Goal: Transaction & Acquisition: Book appointment/travel/reservation

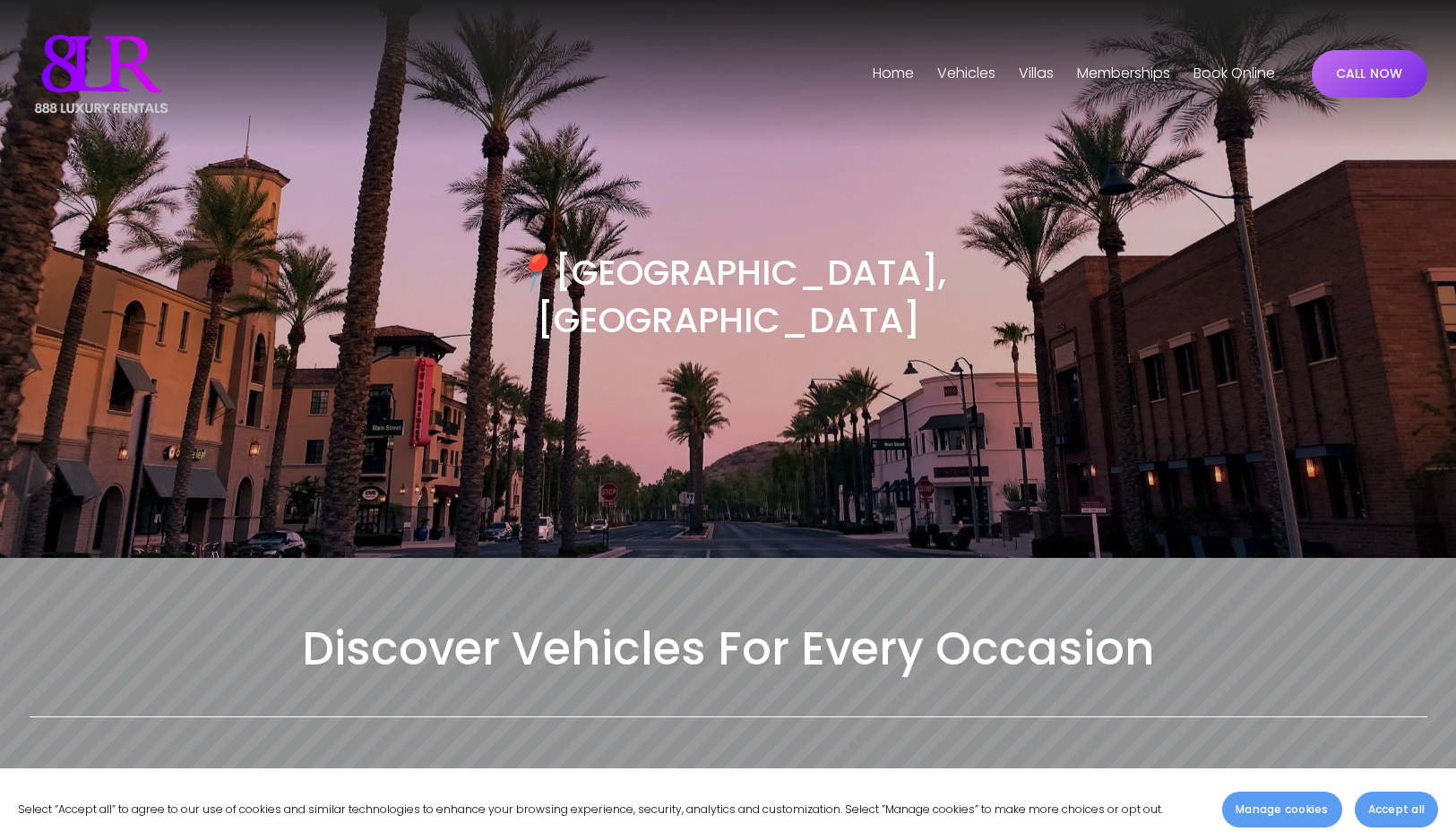
click at [0, 0] on span "Phoenix" at bounding box center [0, 0] width 0 height 0
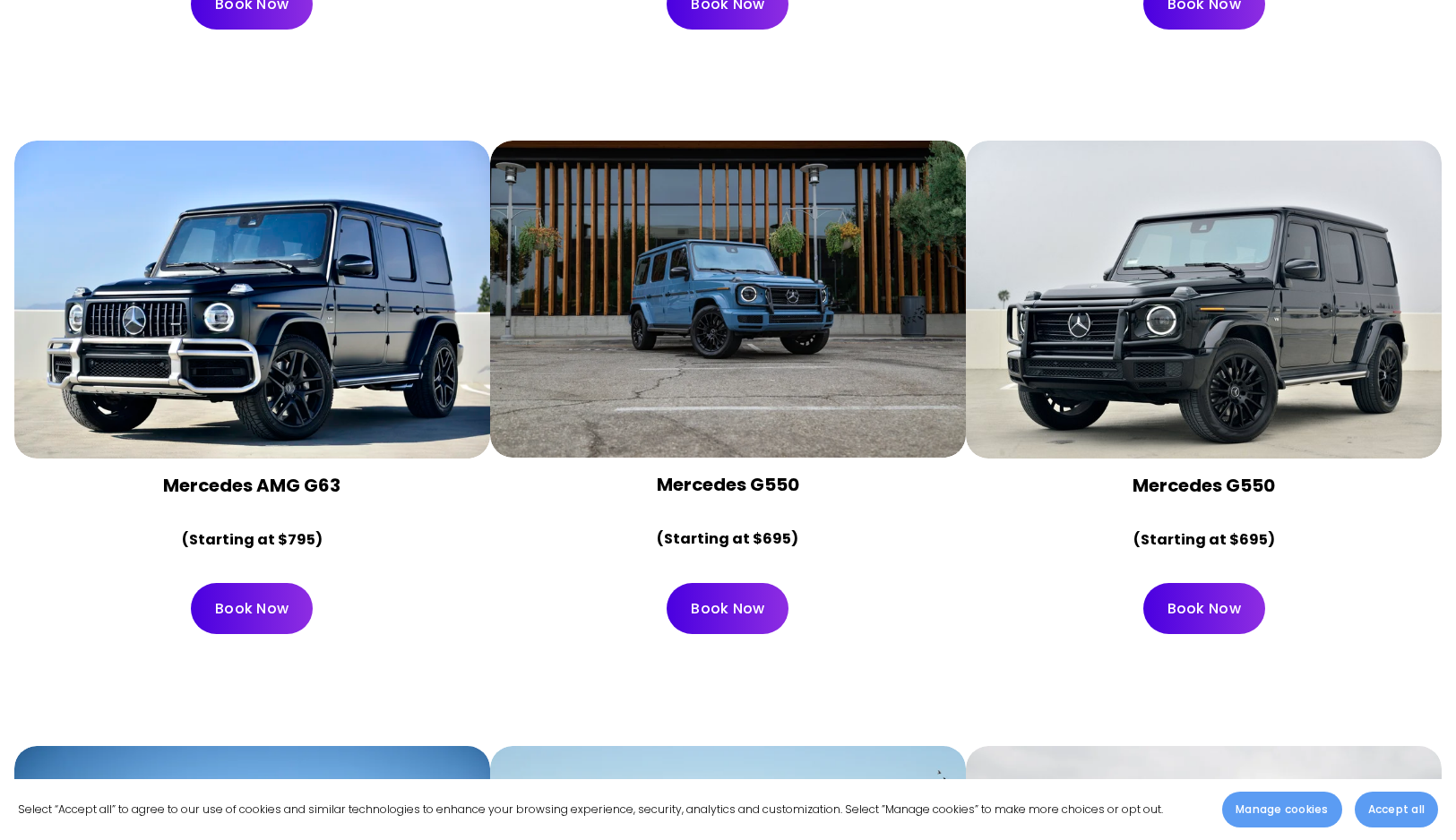
scroll to position [5009, 0]
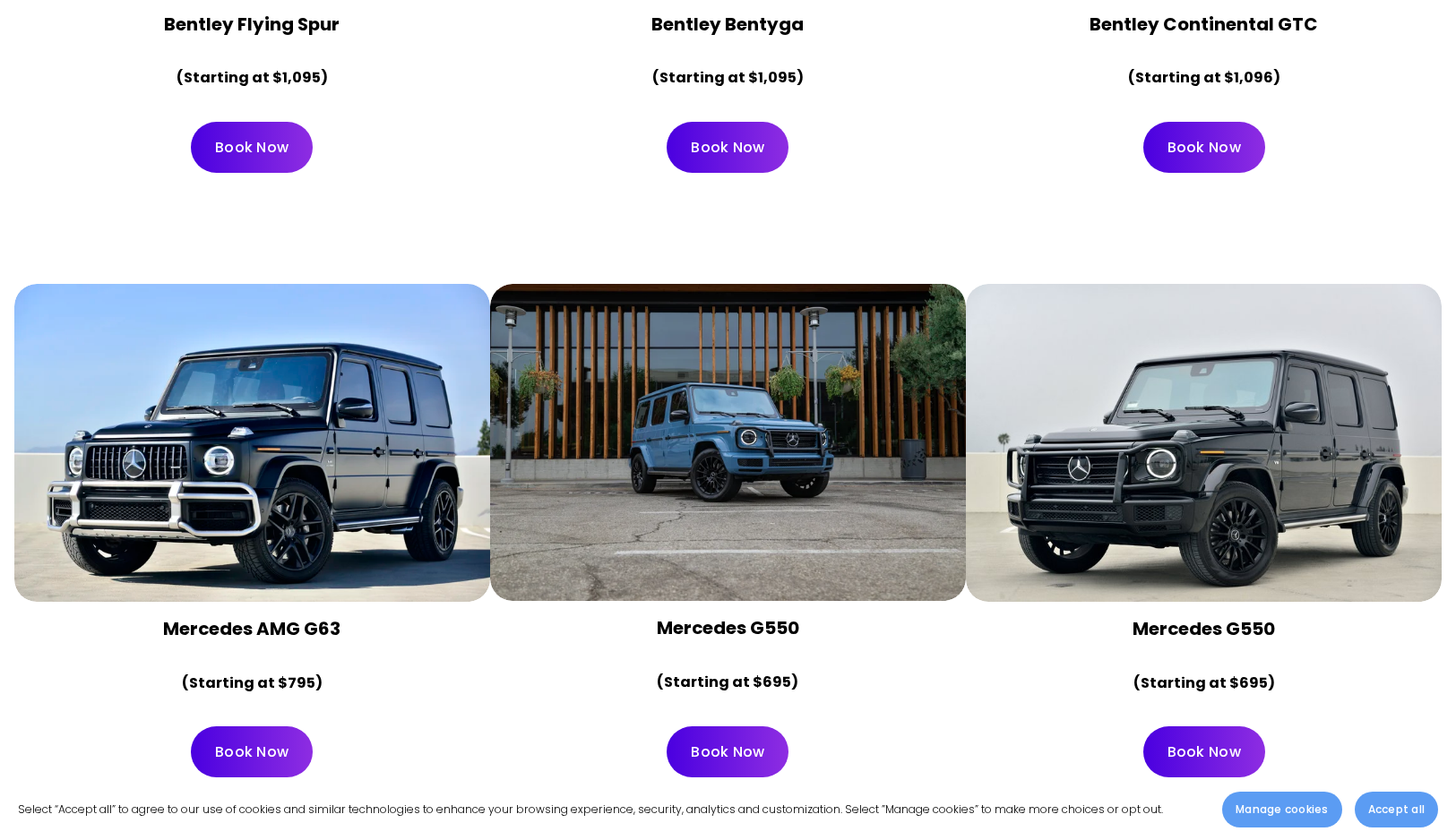
click at [428, 710] on div "Book Now" at bounding box center [252, 751] width 476 height 82
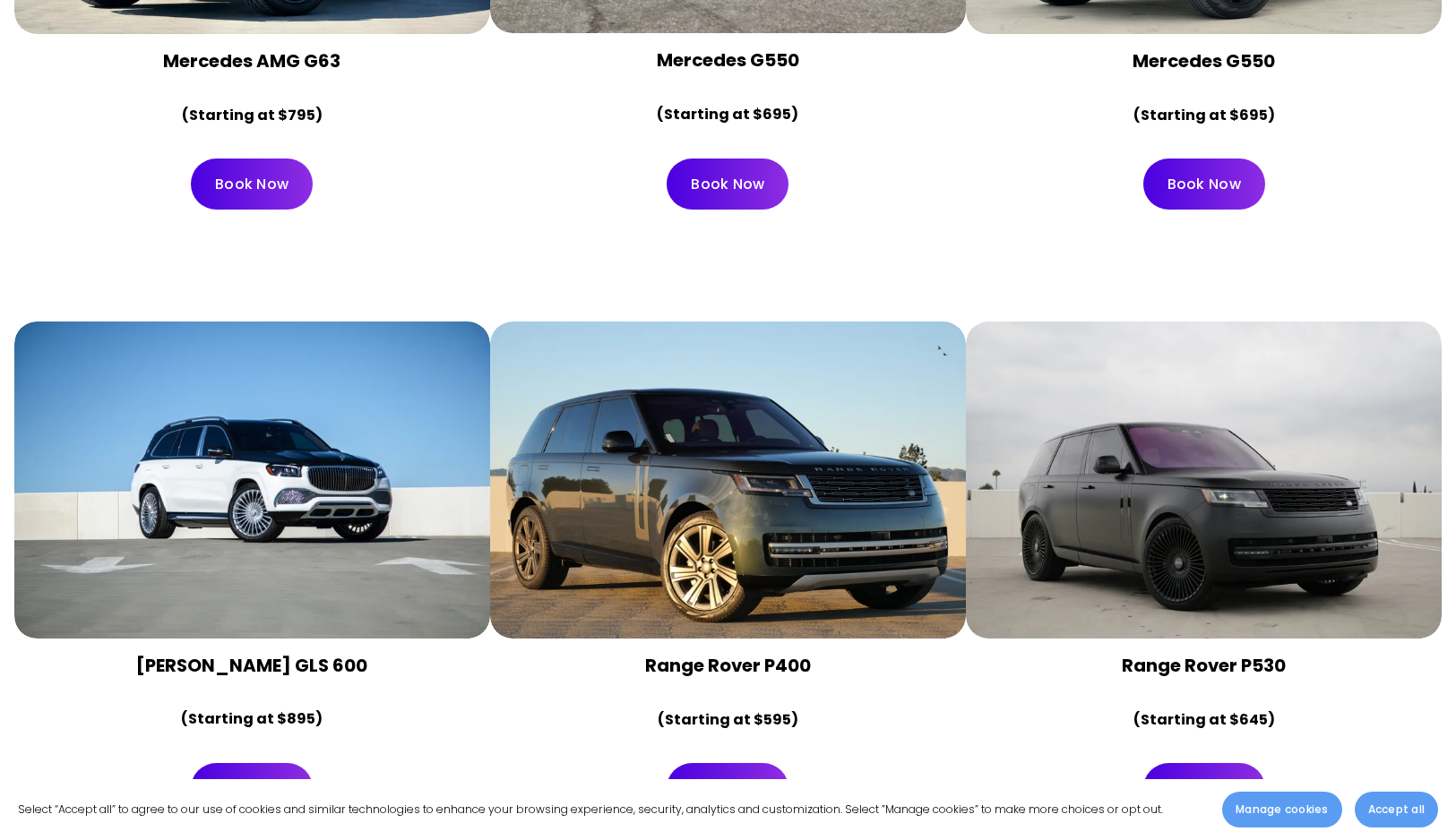
scroll to position [5583, 0]
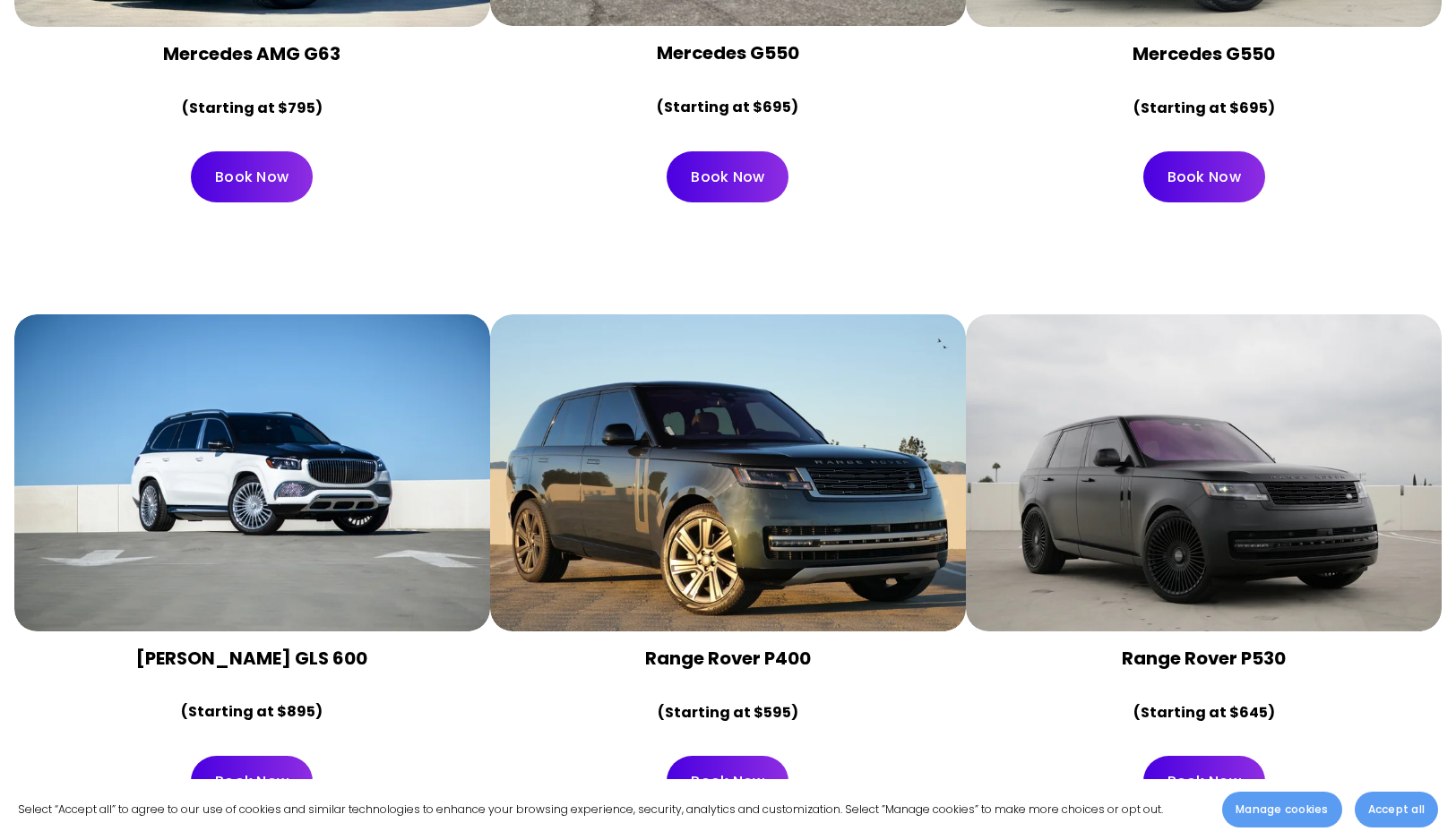
click at [378, 544] on div at bounding box center [252, 472] width 476 height 317
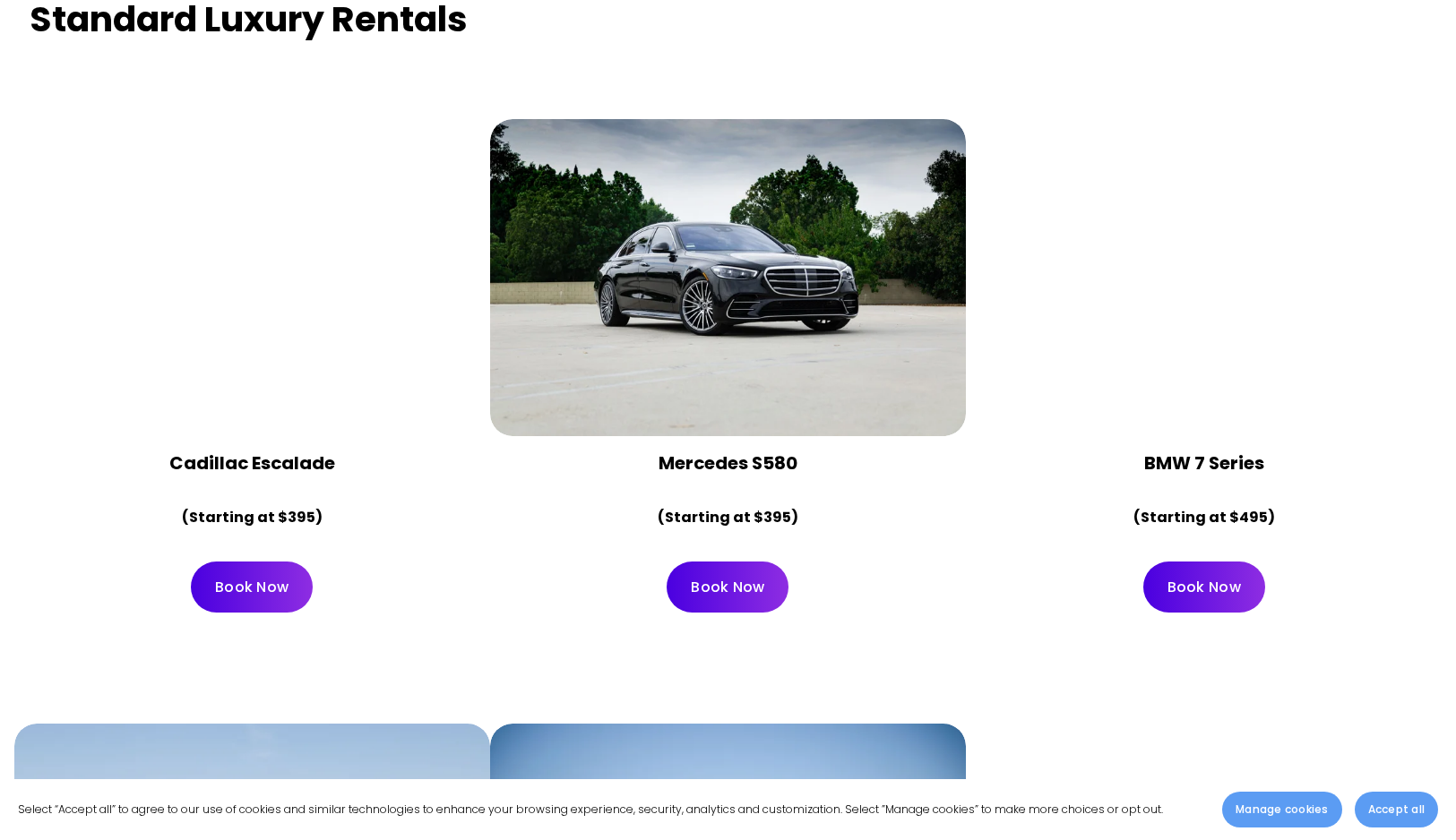
scroll to position [7855, 0]
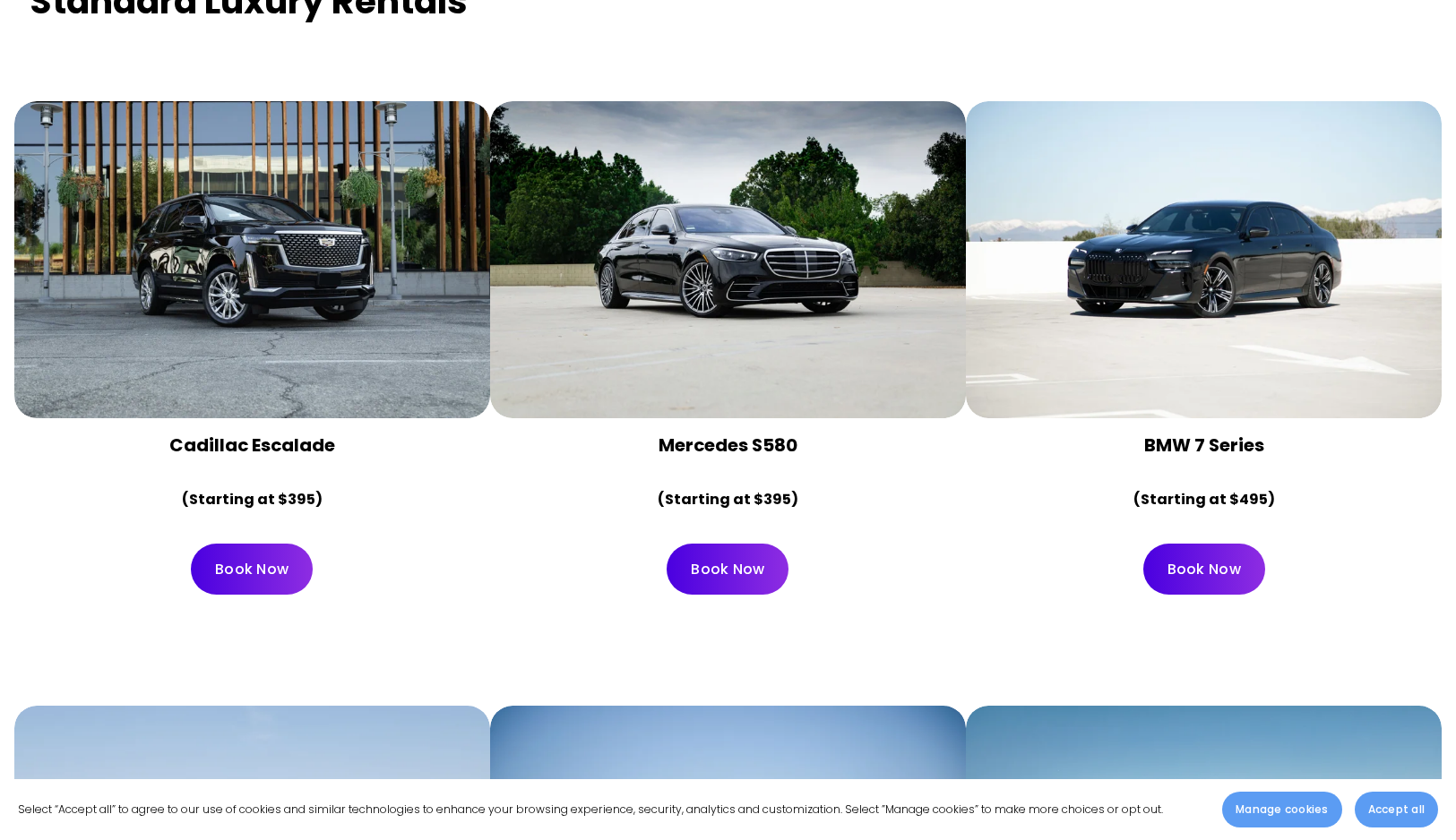
click at [336, 307] on div at bounding box center [252, 259] width 476 height 317
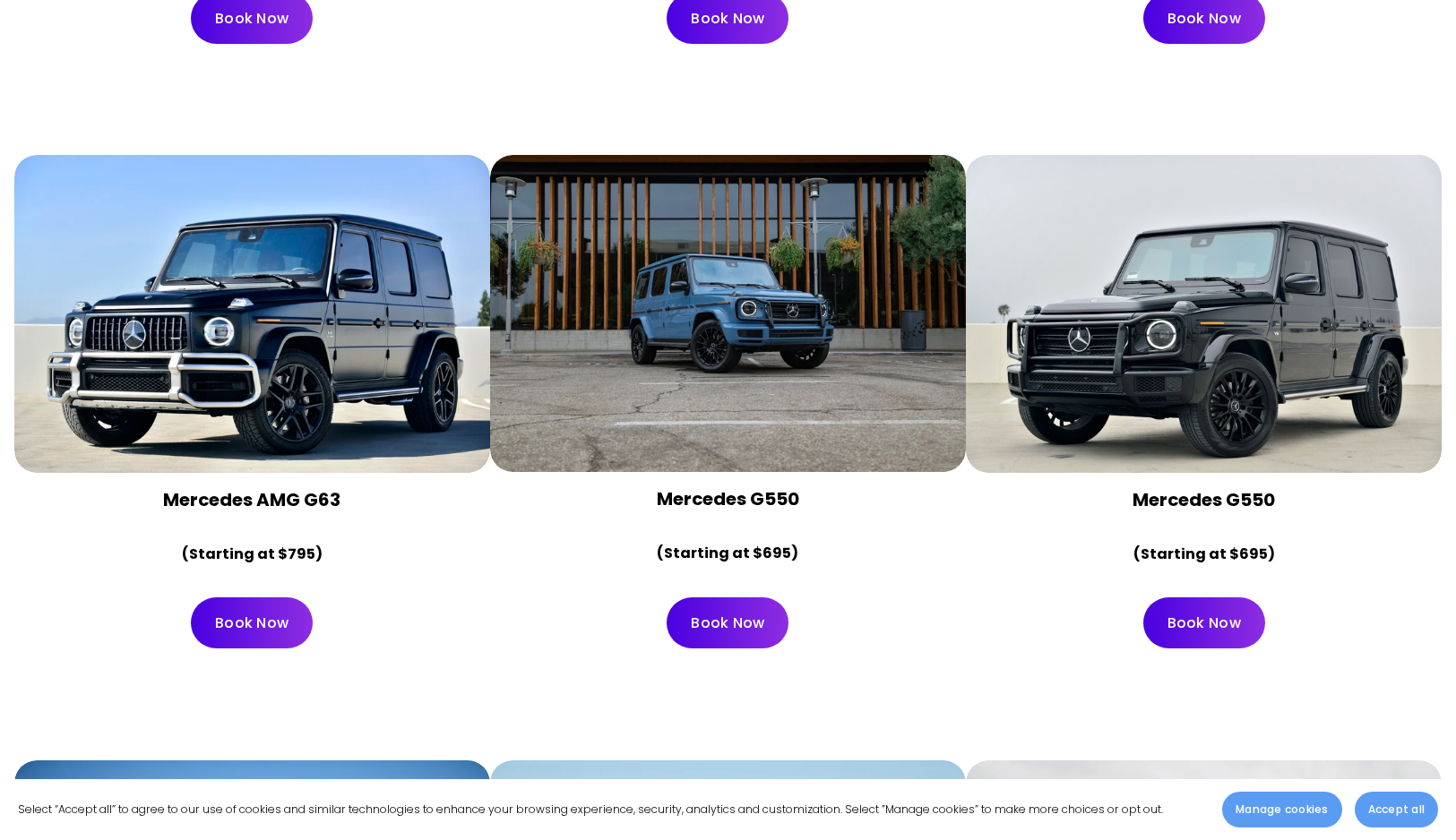
scroll to position [5107, 0]
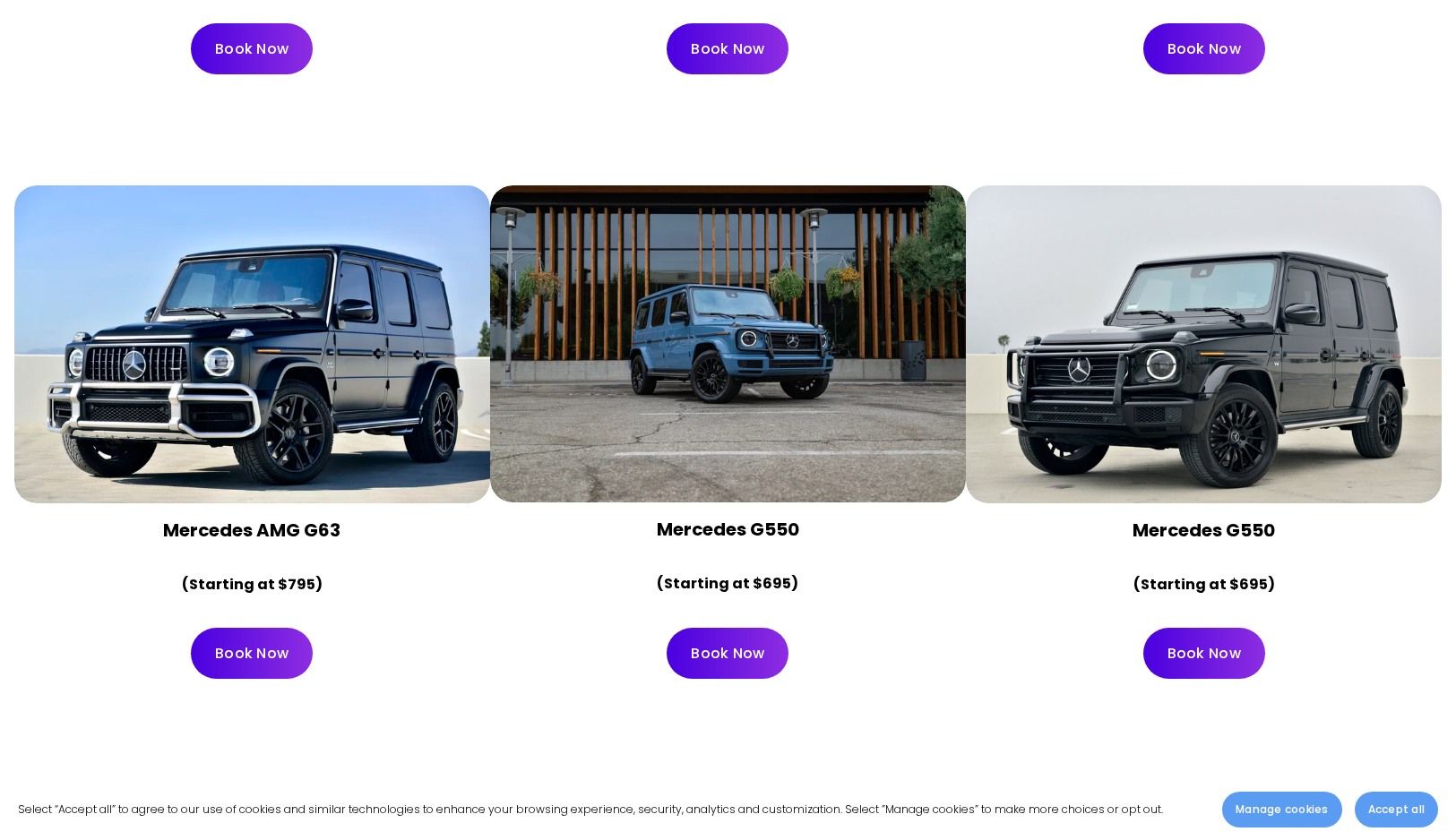
click at [627, 250] on div at bounding box center [728, 344] width 476 height 317
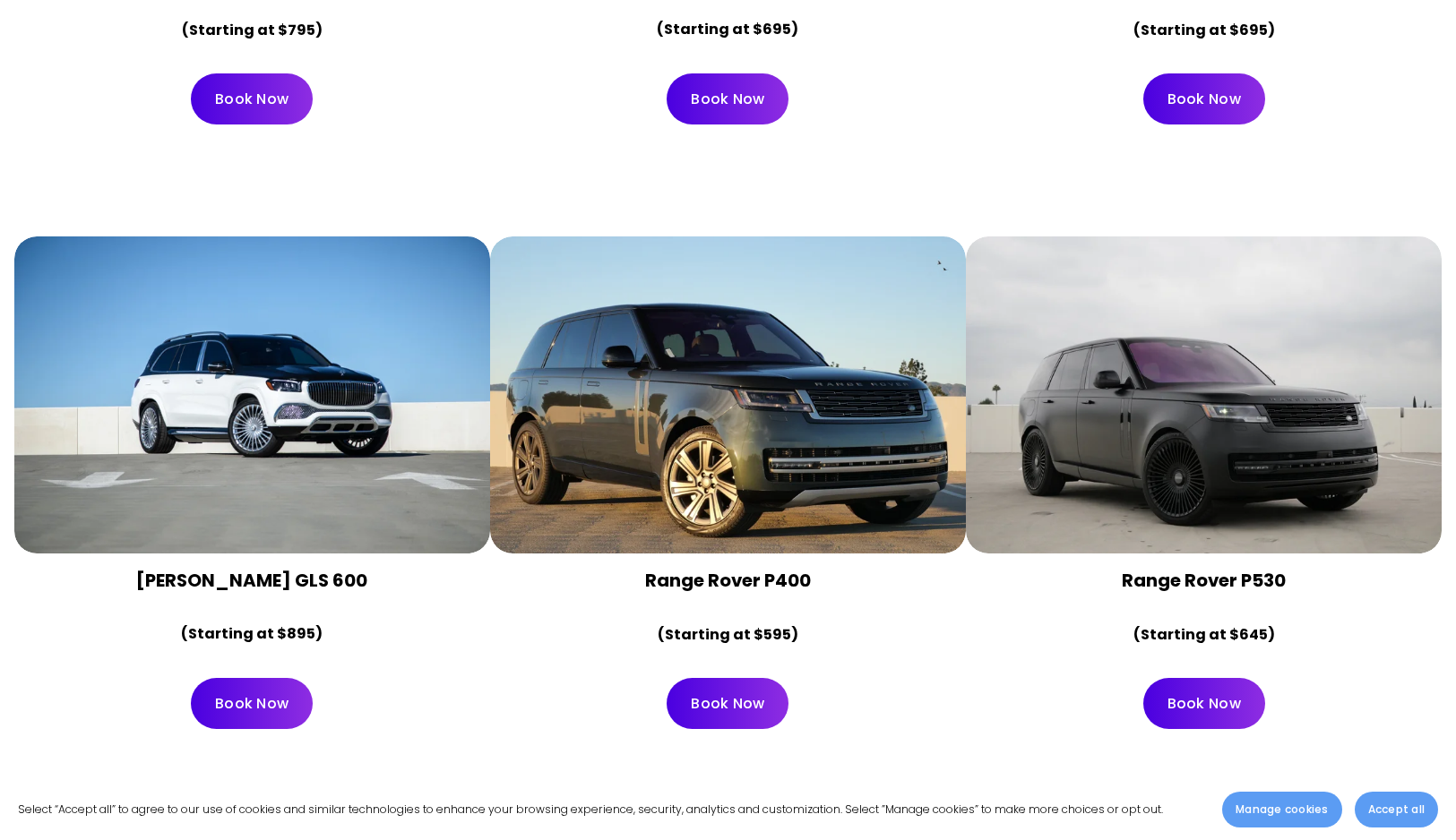
scroll to position [5797, 0]
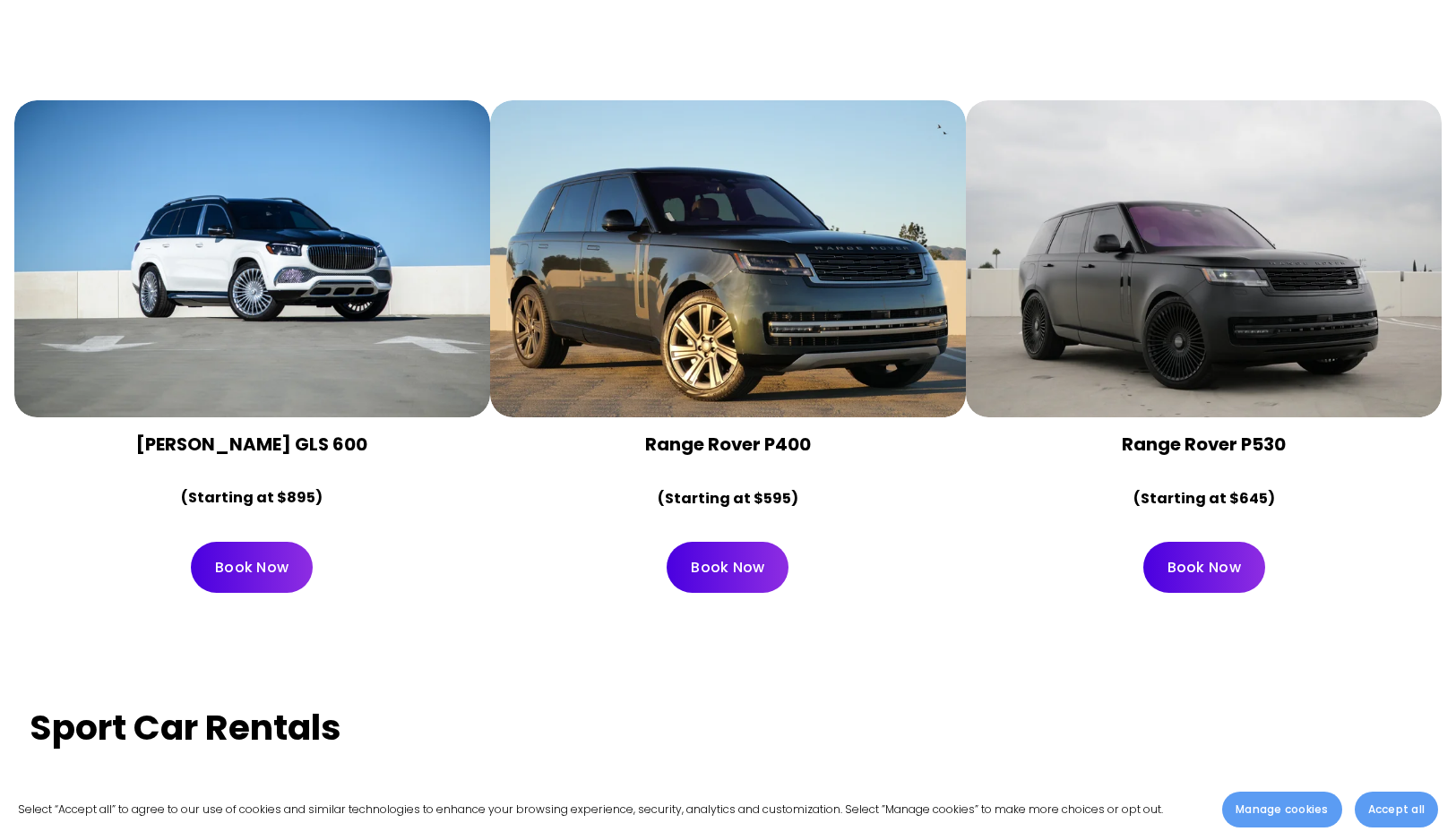
click at [389, 318] on div at bounding box center [252, 258] width 476 height 317
click at [332, 310] on div at bounding box center [252, 258] width 476 height 317
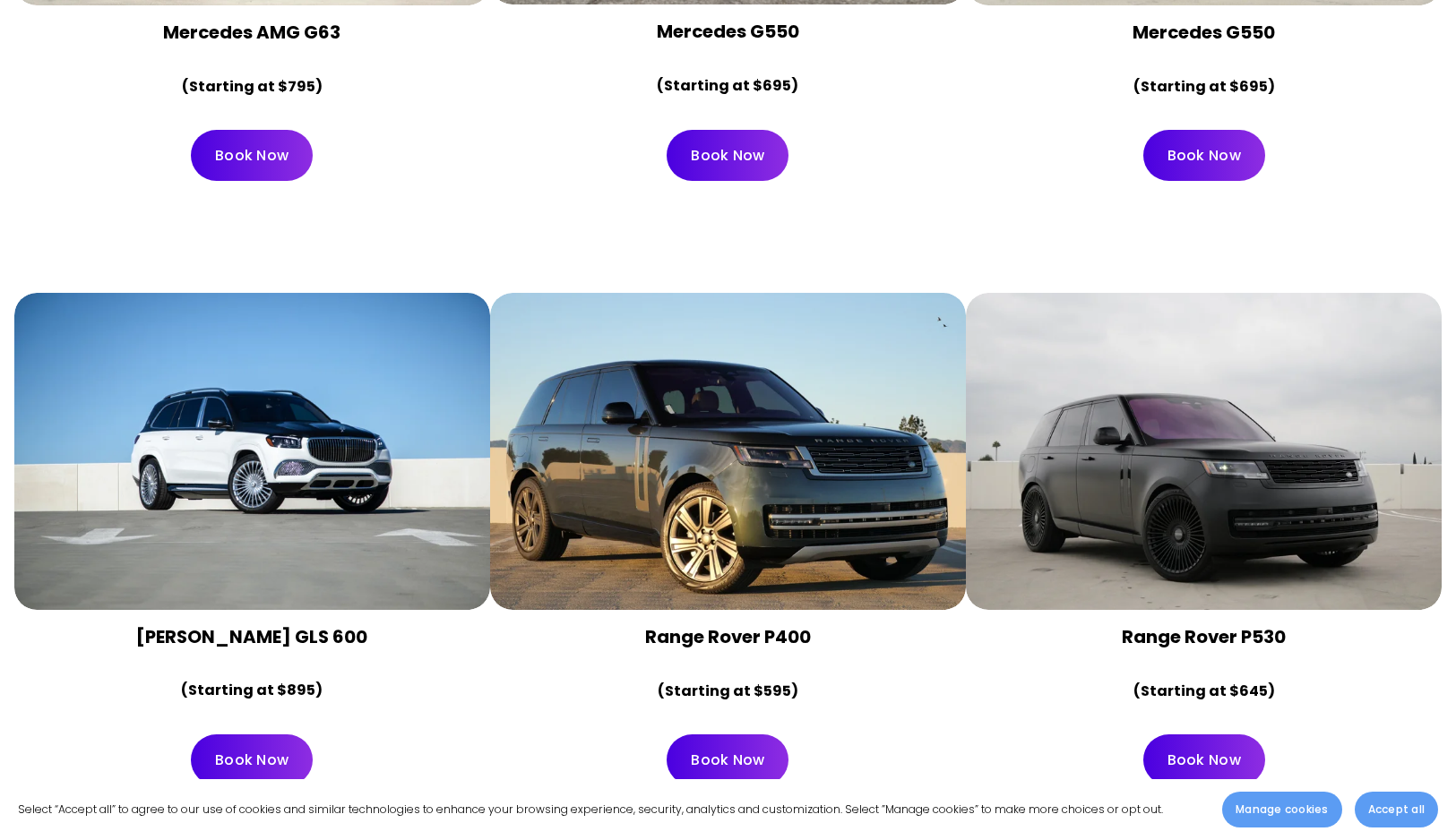
scroll to position [5778, 0]
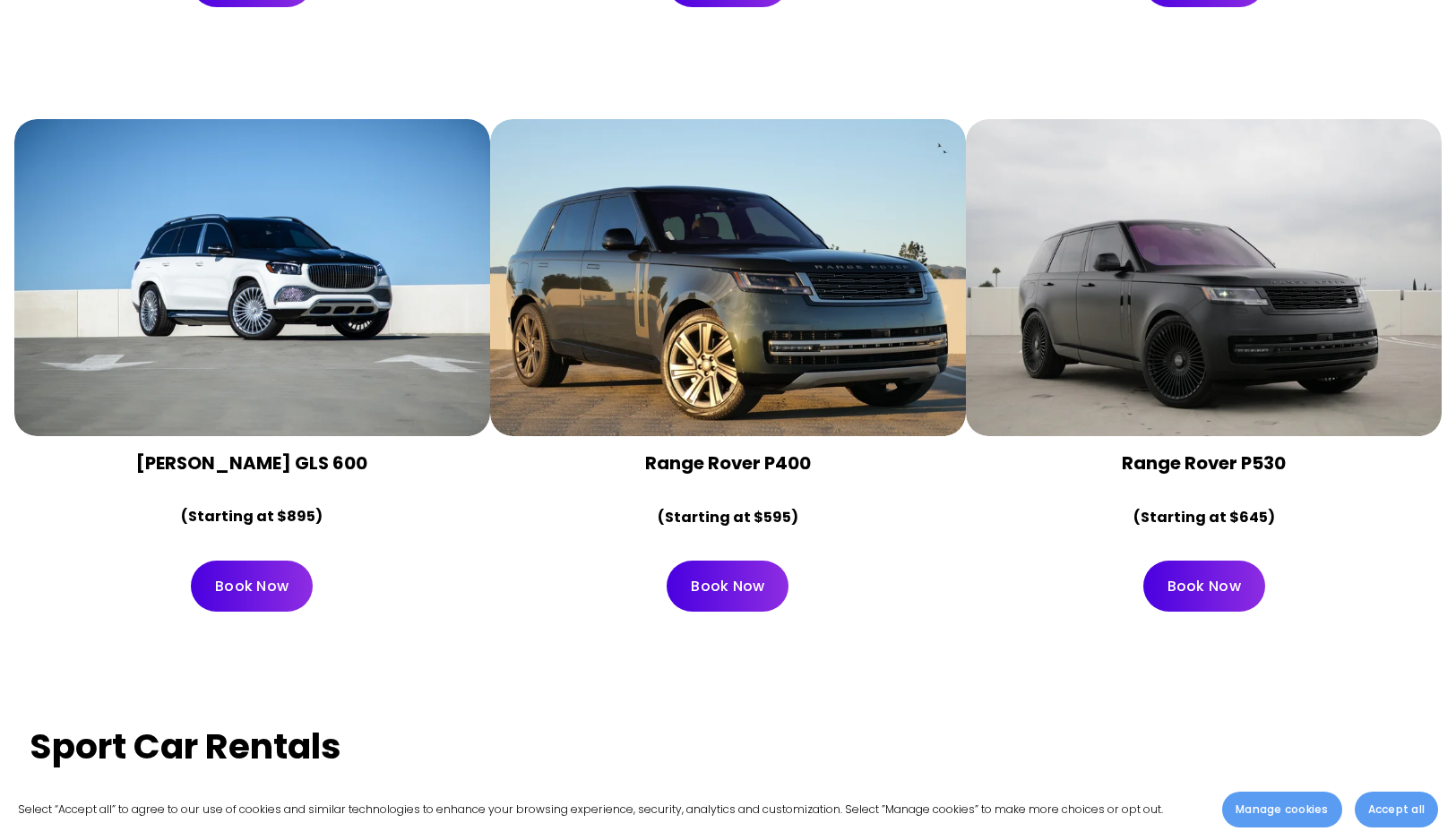
click at [1232, 346] on div at bounding box center [1203, 277] width 476 height 317
click at [1227, 560] on link "Book Now" at bounding box center [1203, 585] width 121 height 51
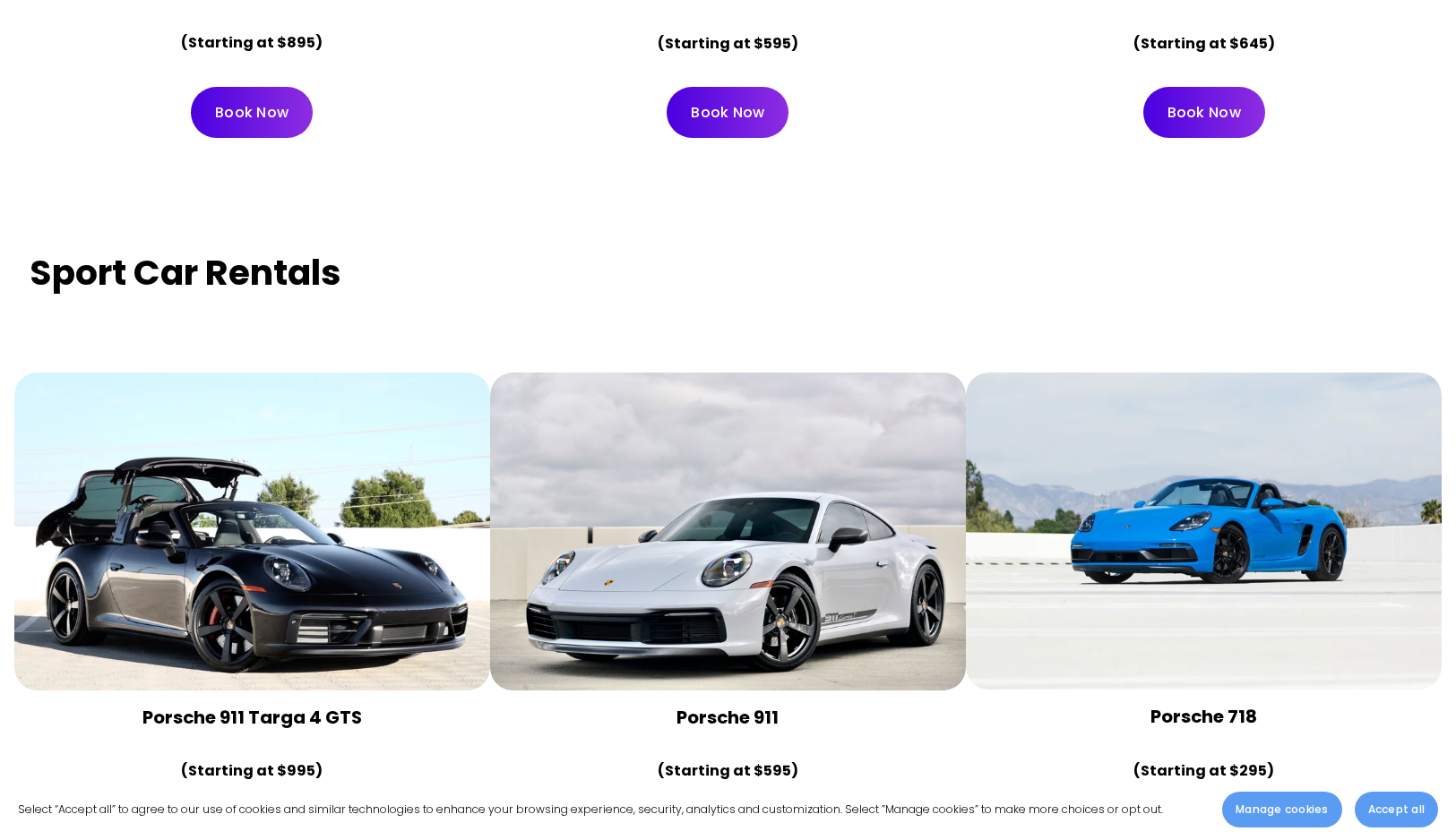
scroll to position [6394, 0]
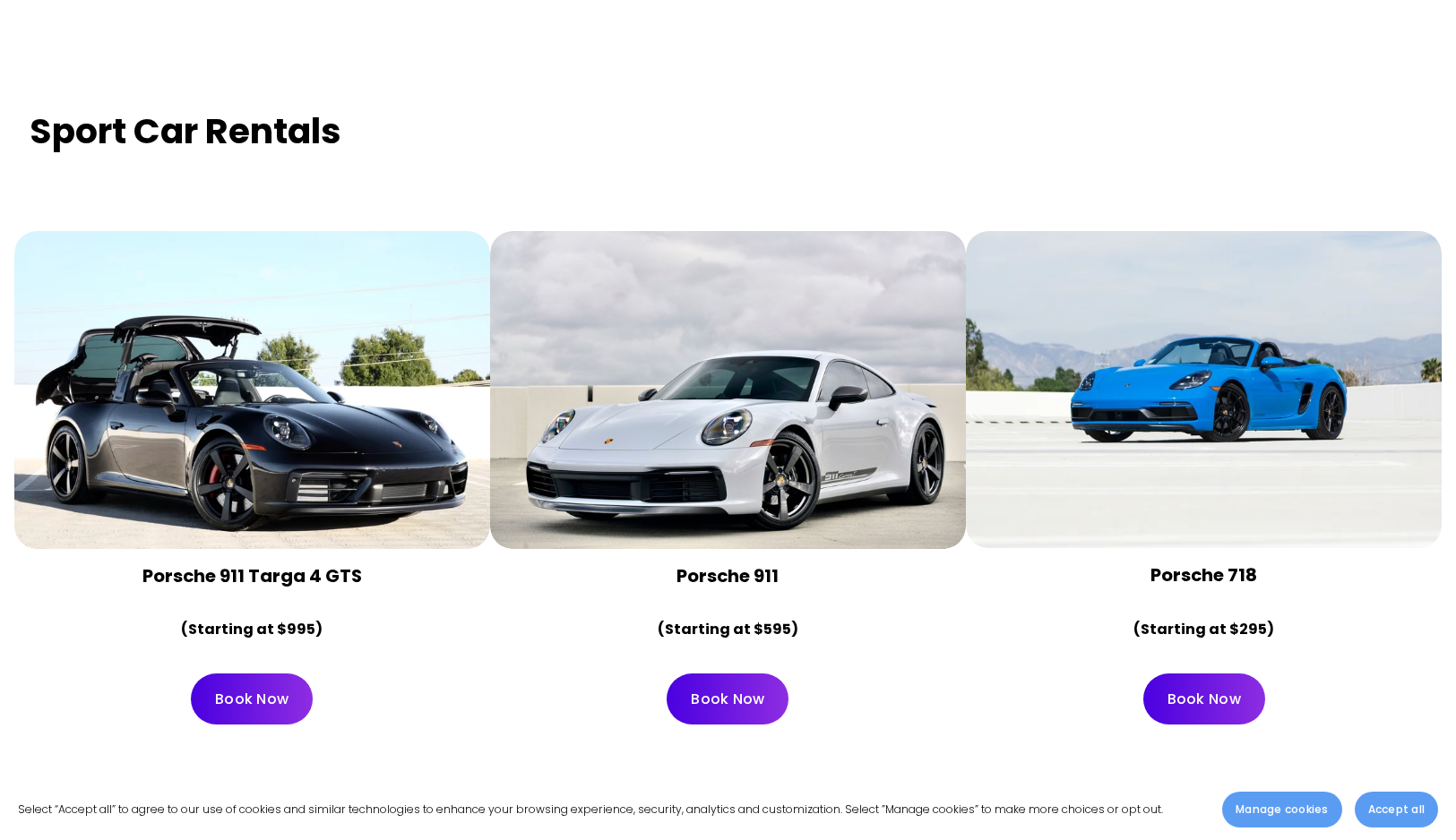
click at [1425, 809] on button "Accept all" at bounding box center [1396, 809] width 84 height 36
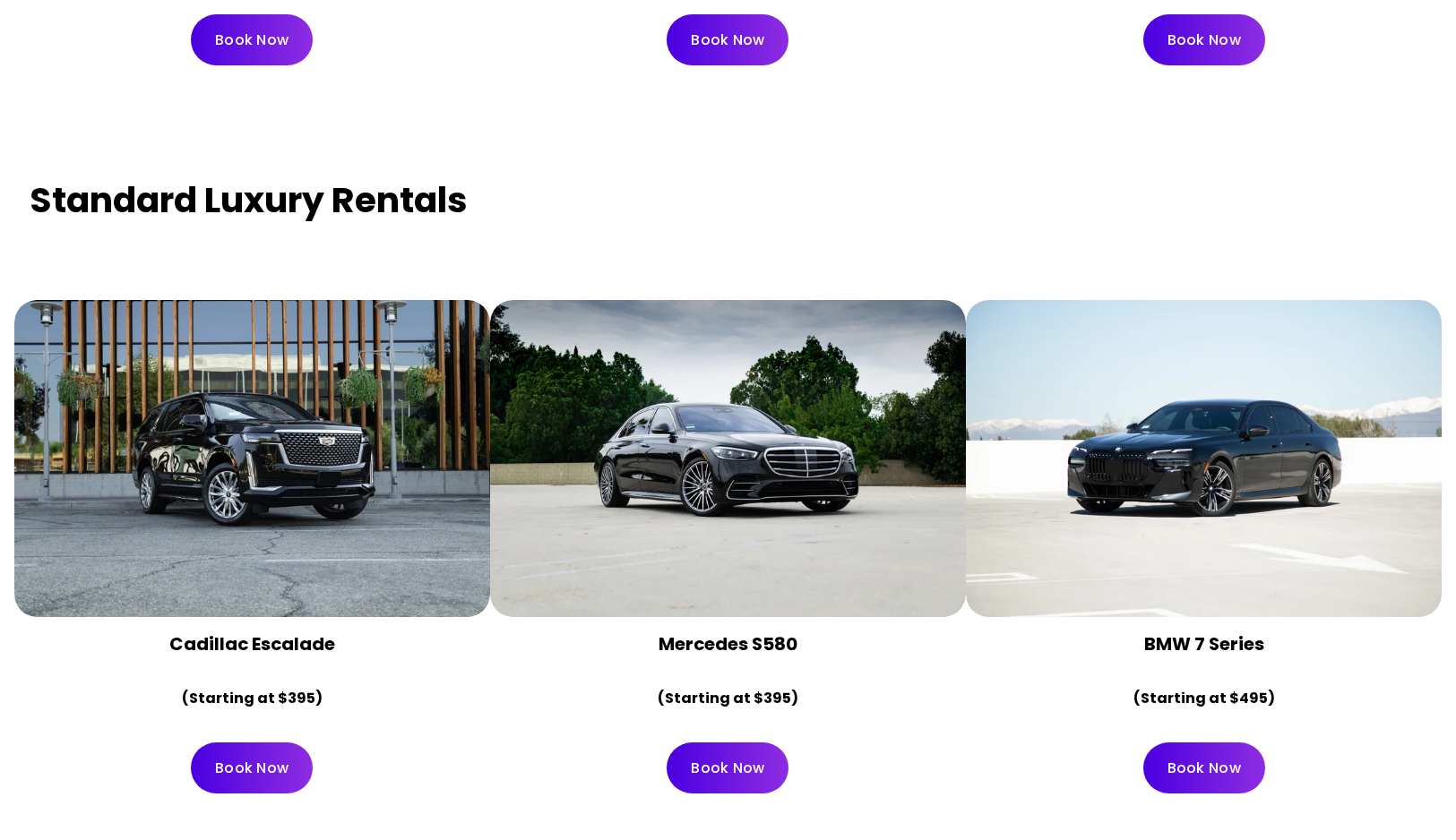
scroll to position [8203, 0]
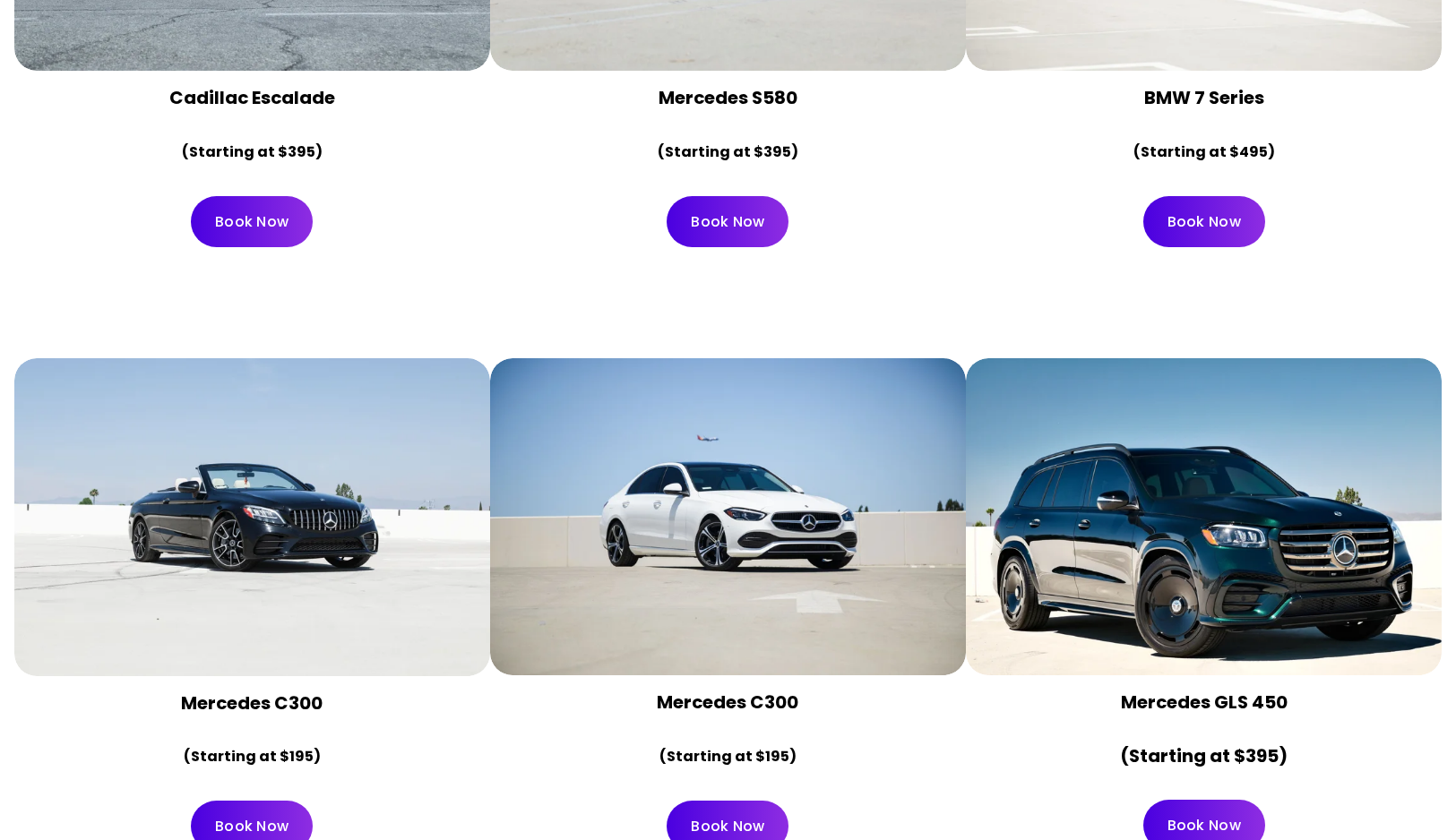
click at [1304, 493] on div at bounding box center [1203, 516] width 476 height 317
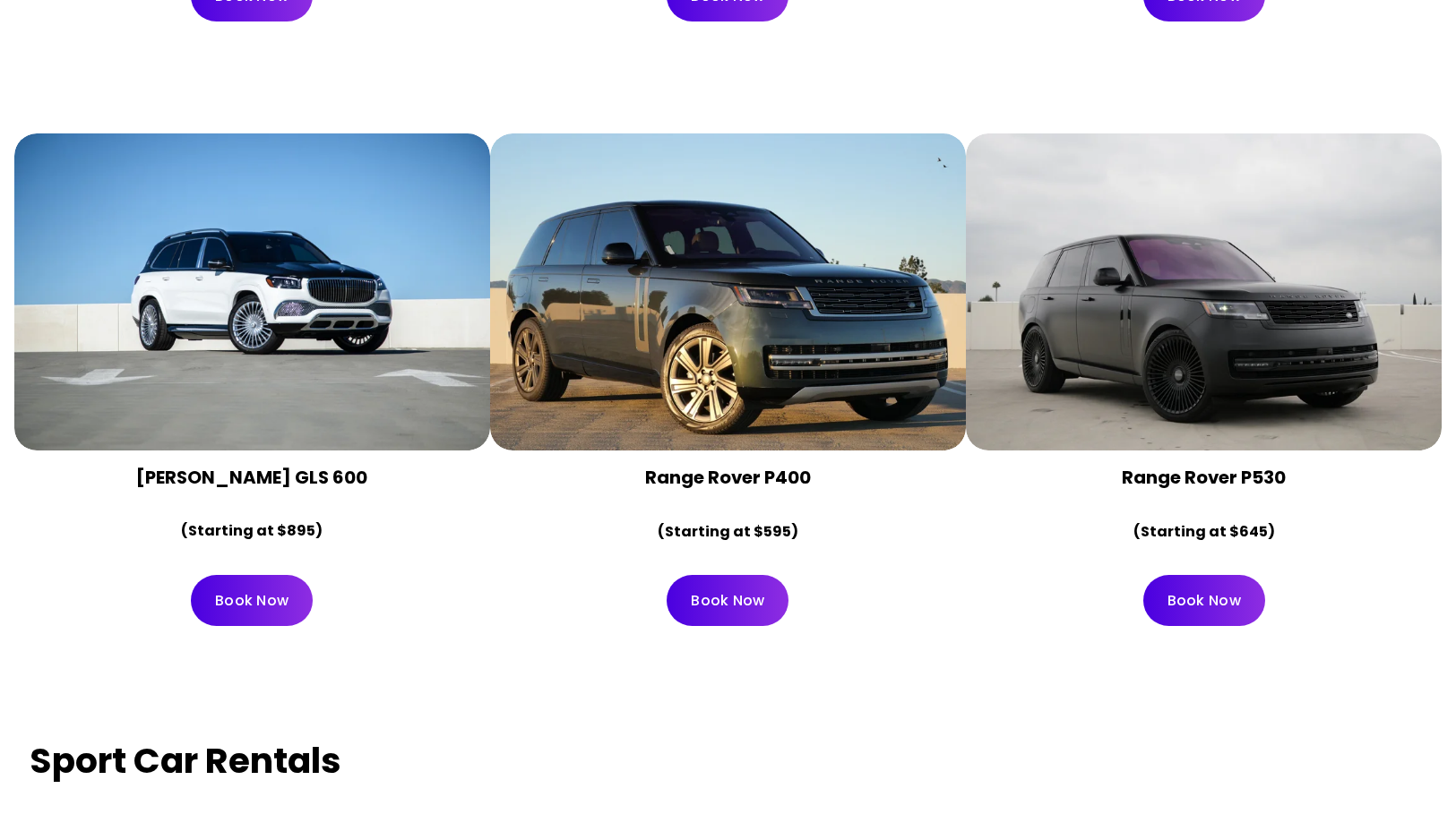
scroll to position [5502, 0]
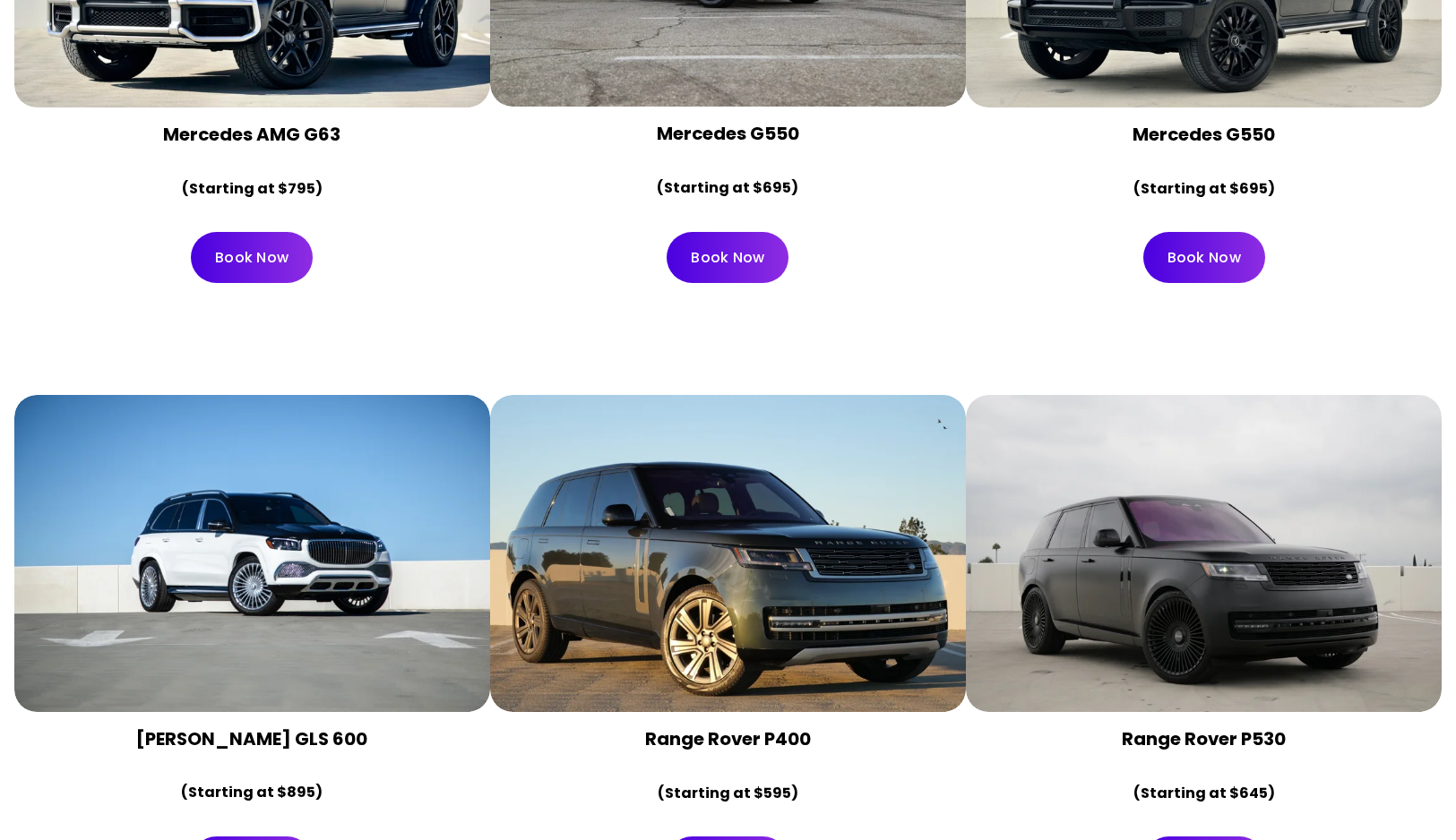
click at [1304, 493] on div at bounding box center [1203, 553] width 476 height 317
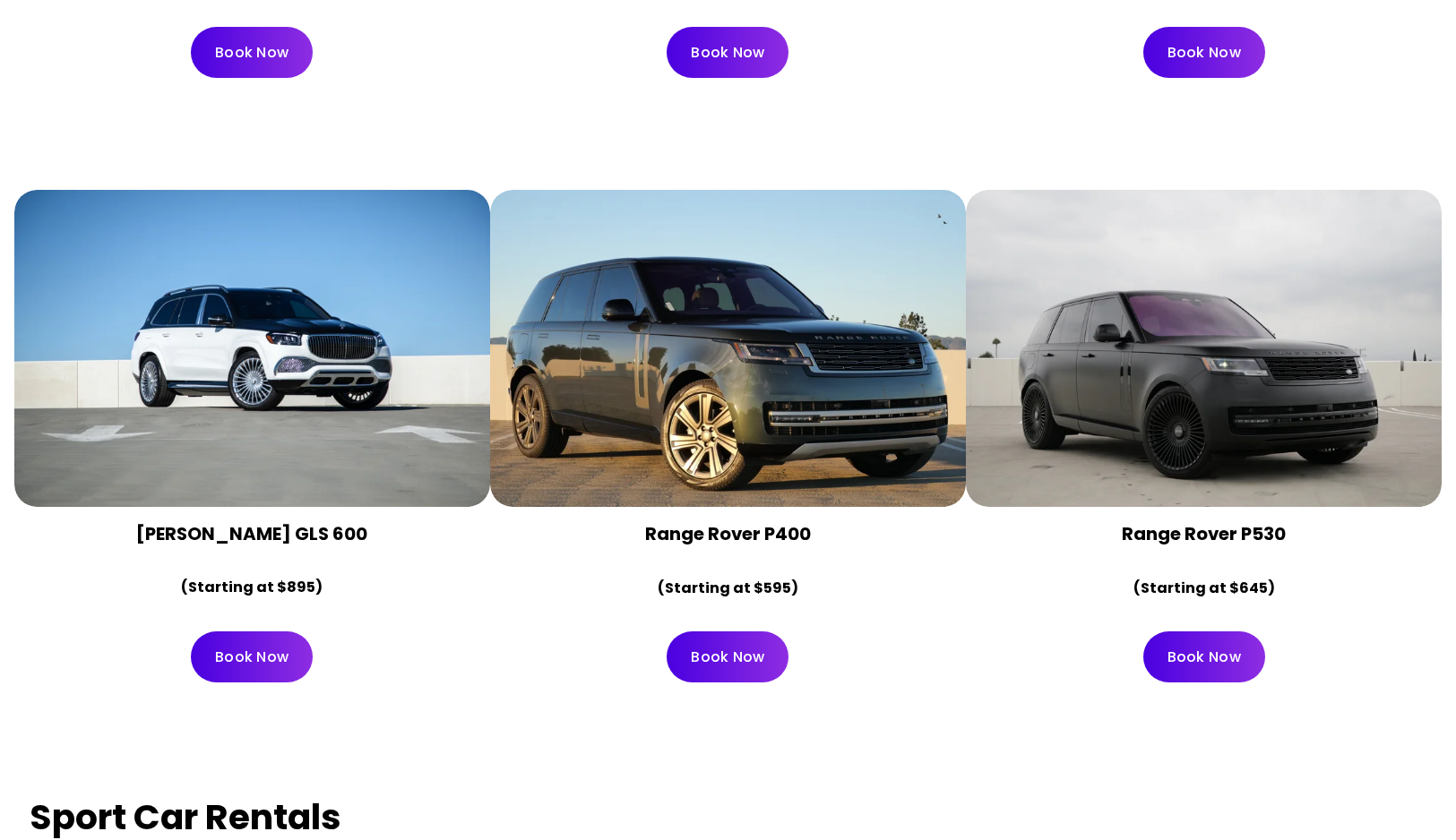
scroll to position [5786, 0]
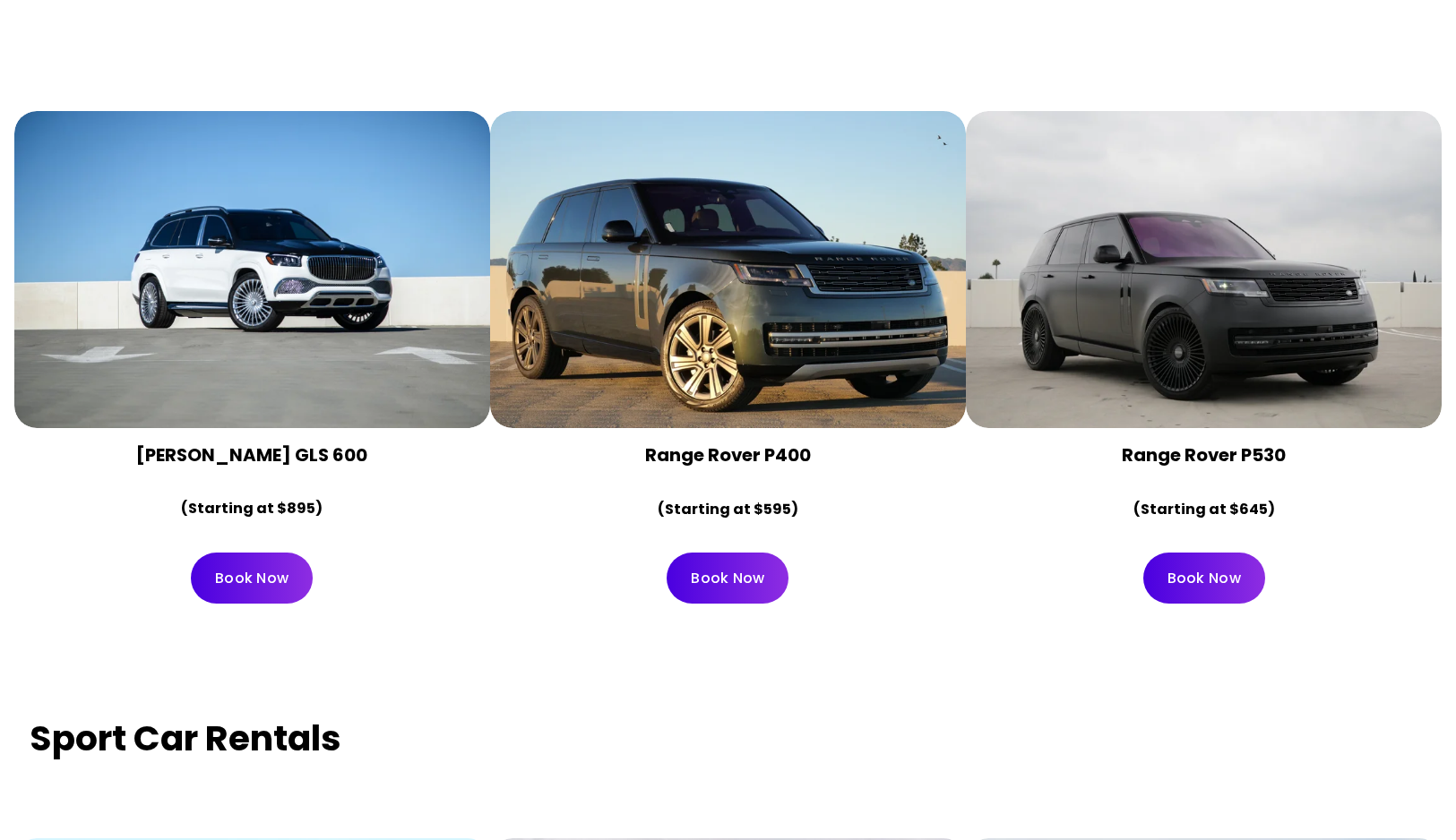
click at [1097, 246] on div at bounding box center [1203, 269] width 476 height 317
click at [1240, 278] on div at bounding box center [1203, 269] width 476 height 317
click at [1308, 443] on h4 "Range Rover P530" at bounding box center [1203, 456] width 445 height 25
click at [1282, 442] on strong "Range Rover P530" at bounding box center [1203, 455] width 164 height 25
click at [1373, 537] on div "Book Now" at bounding box center [1203, 577] width 476 height 82
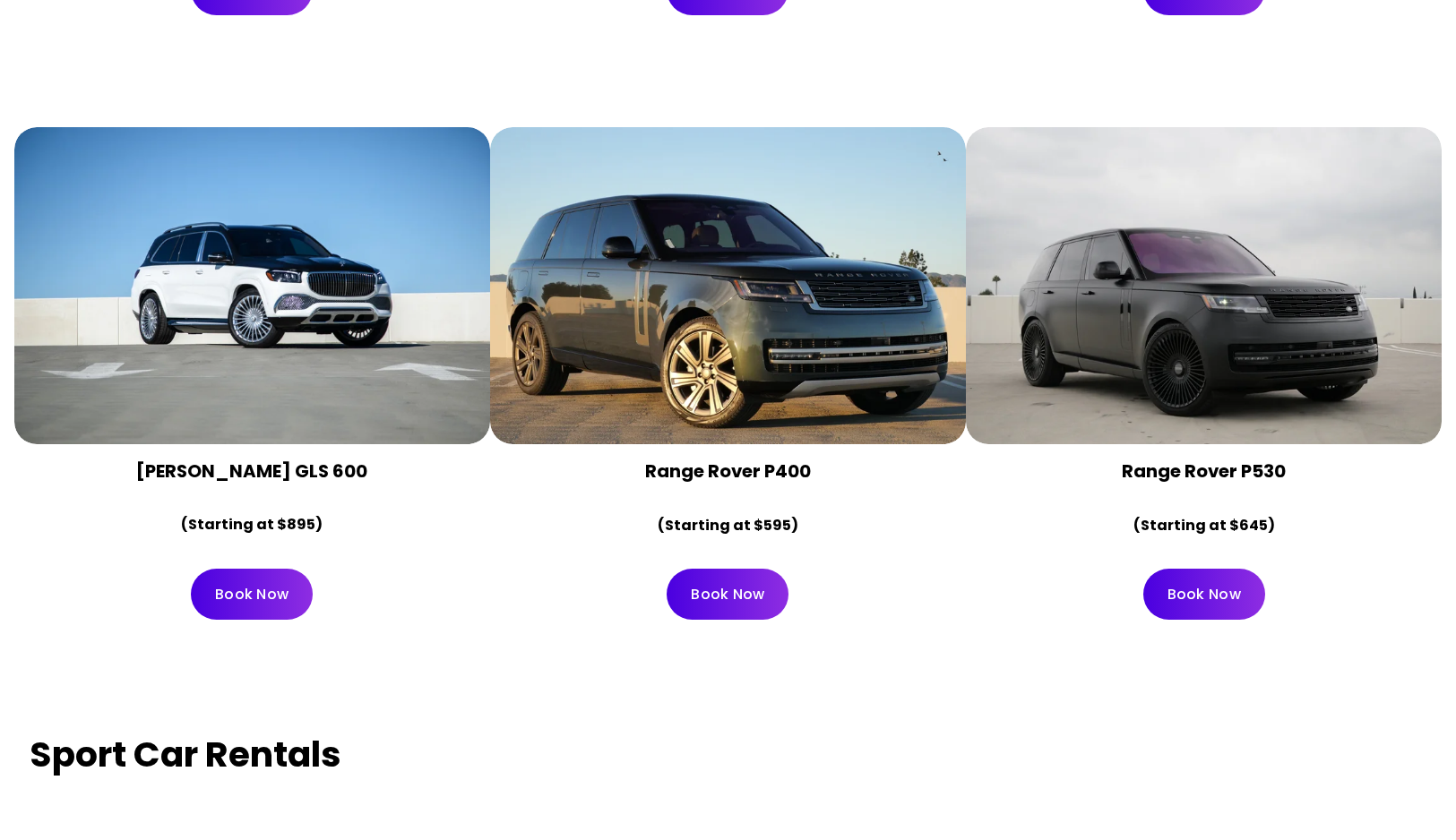
scroll to position [5841, 0]
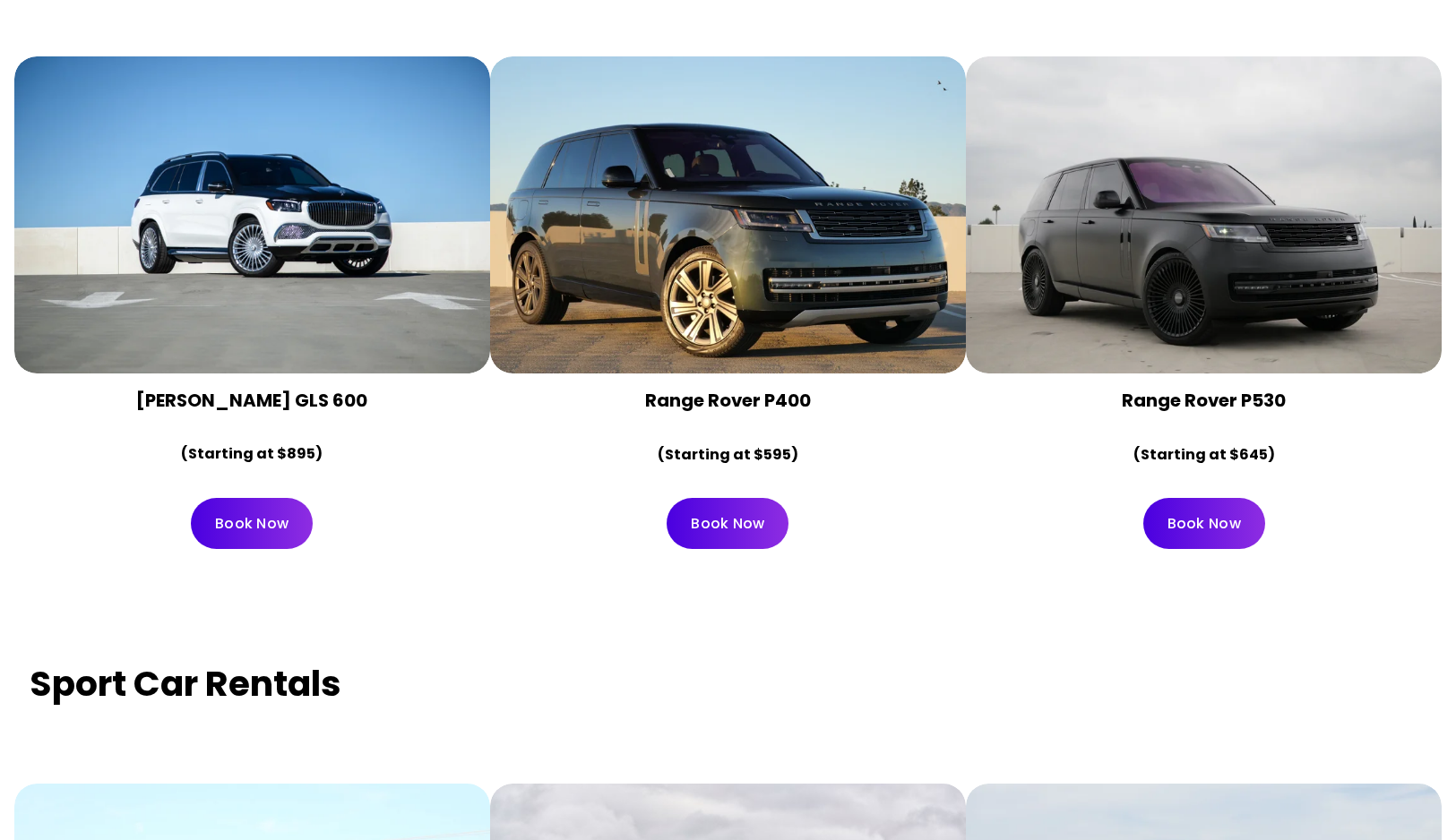
click at [1233, 208] on div at bounding box center [1203, 215] width 476 height 317
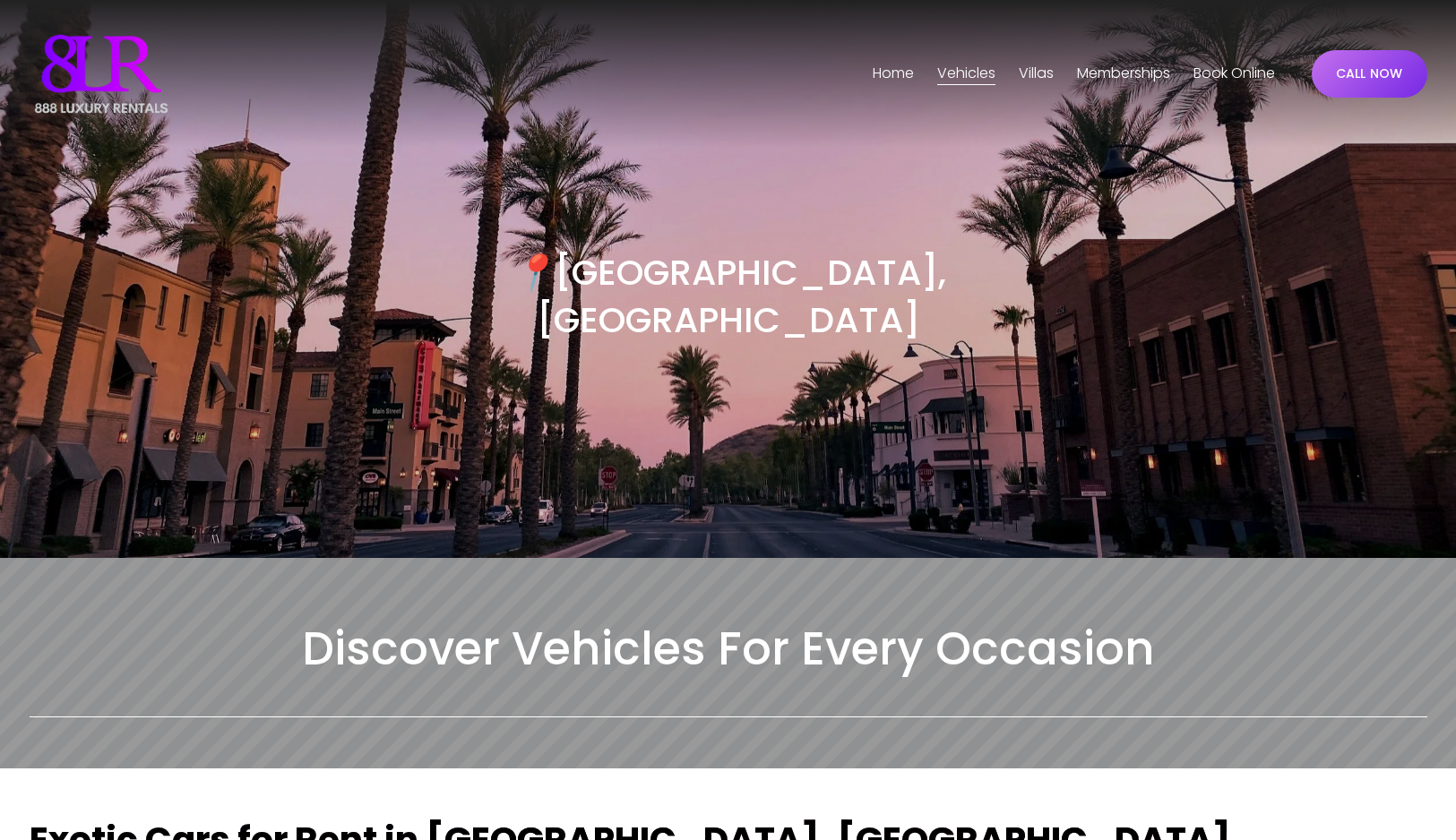
scroll to position [0, 0]
click at [1142, 271] on div "📍 Phoenix, AZ" at bounding box center [728, 353] width 1456 height 410
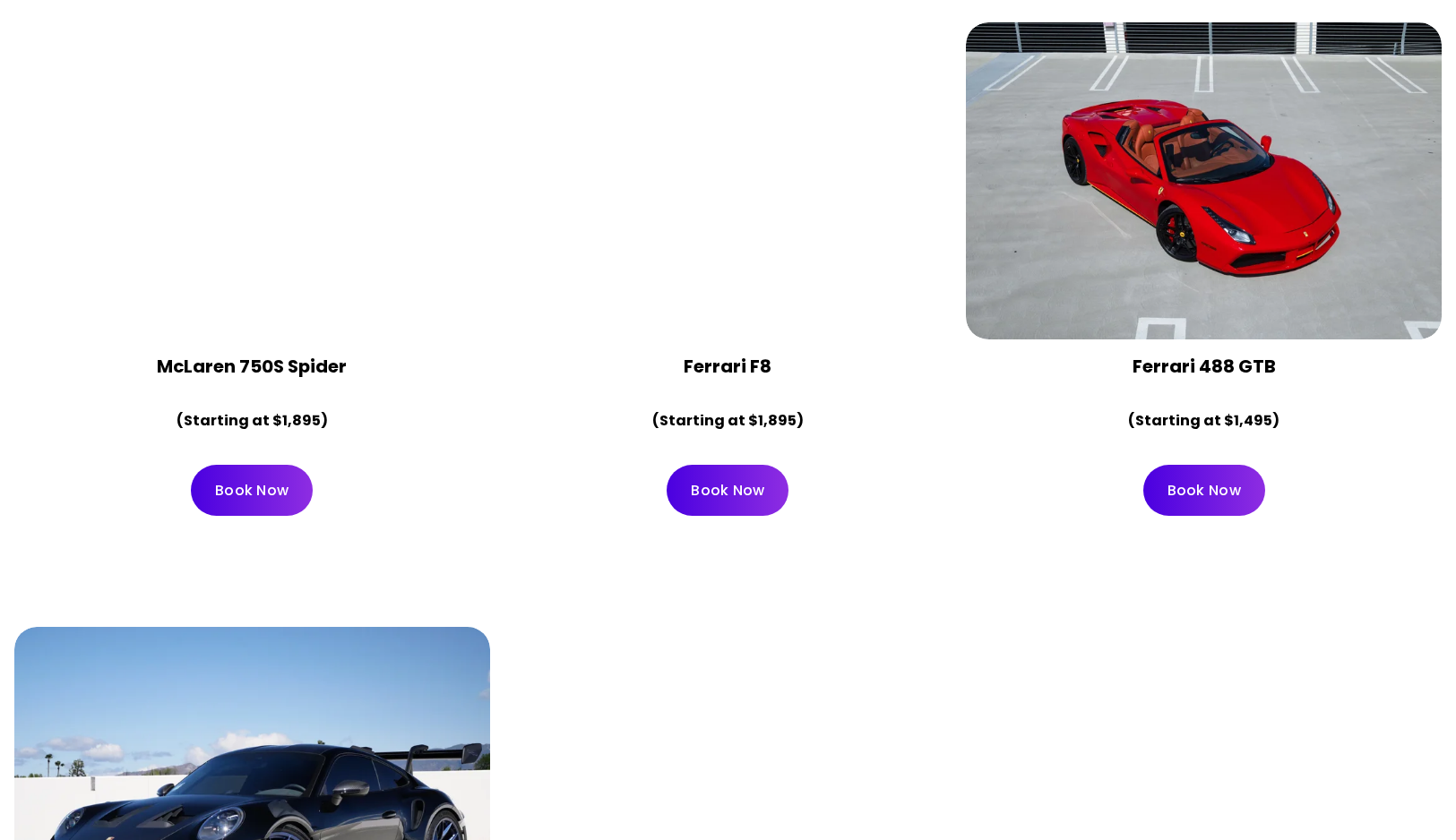
scroll to position [2696, 0]
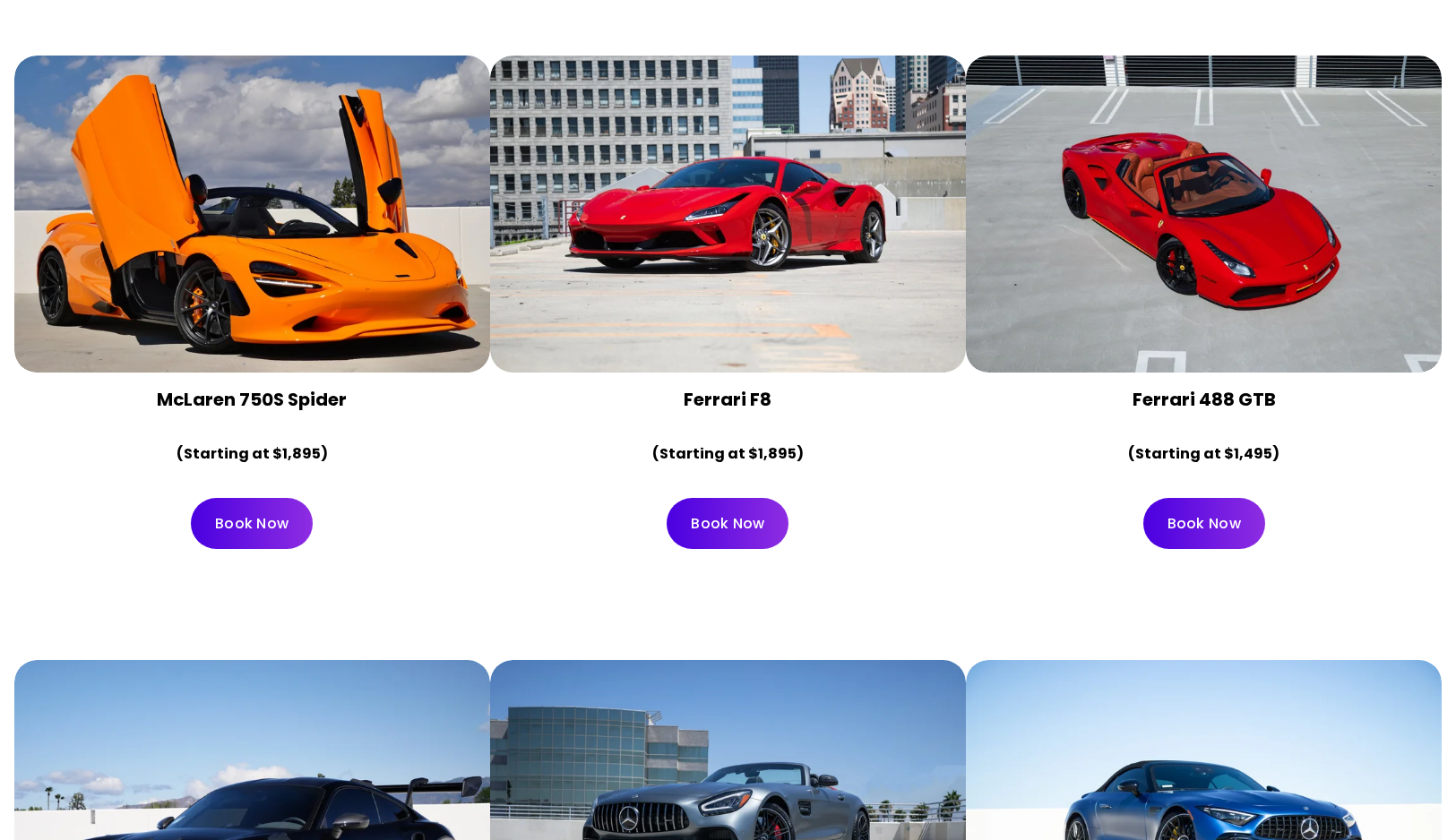
click at [432, 278] on div at bounding box center [252, 214] width 476 height 317
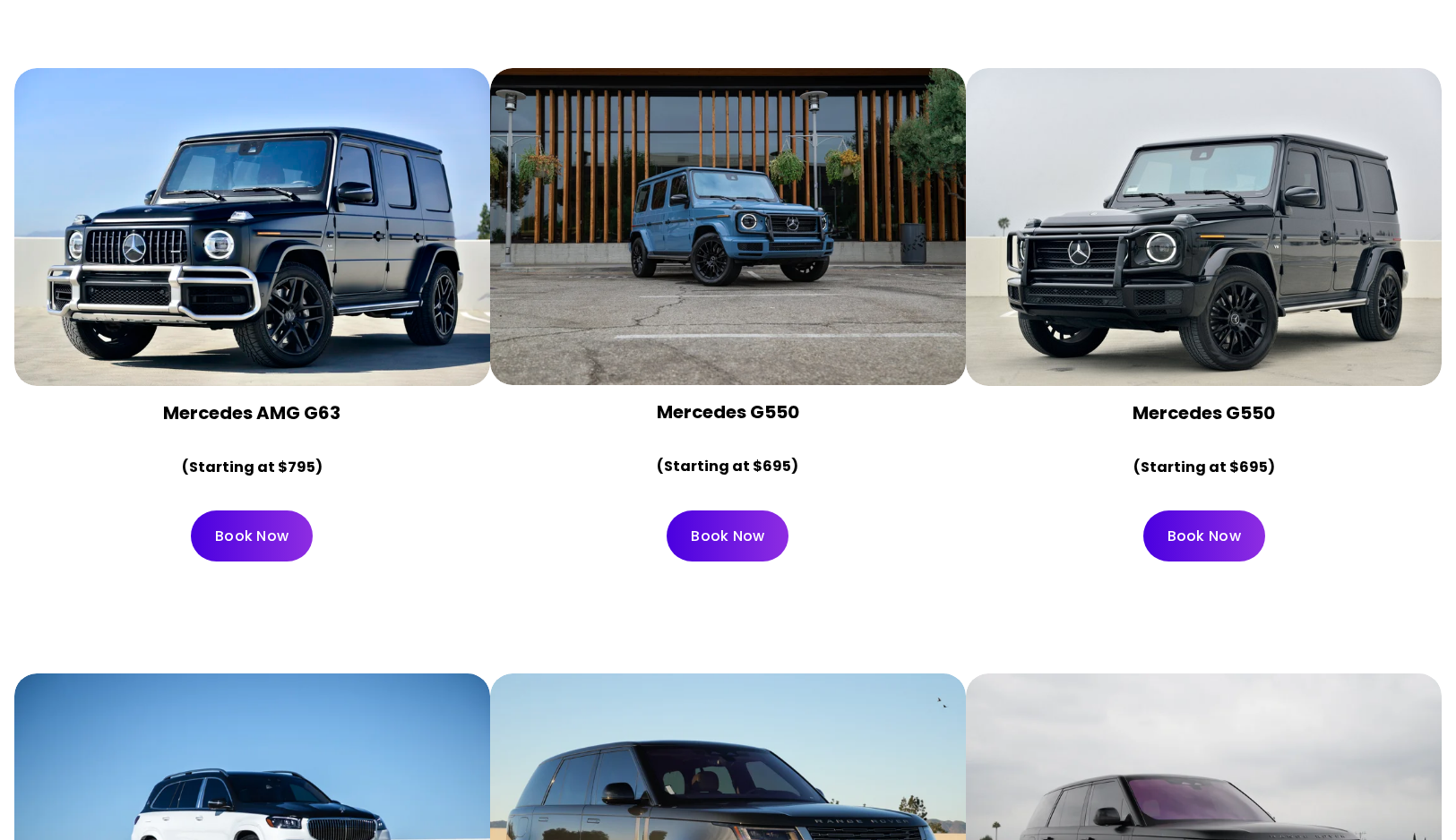
scroll to position [5285, 0]
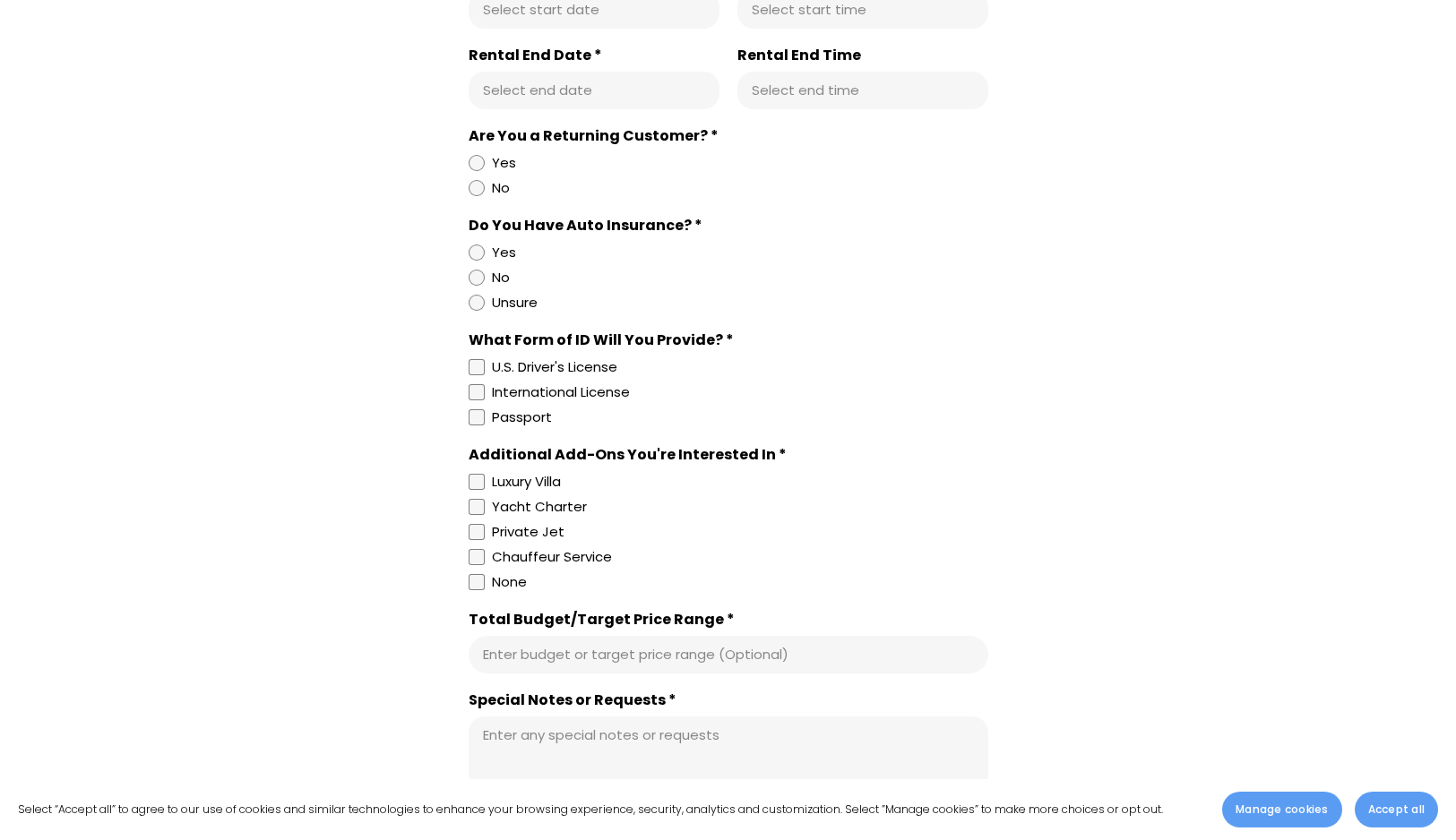
scroll to position [1302, 0]
